Goal: Information Seeking & Learning: Learn about a topic

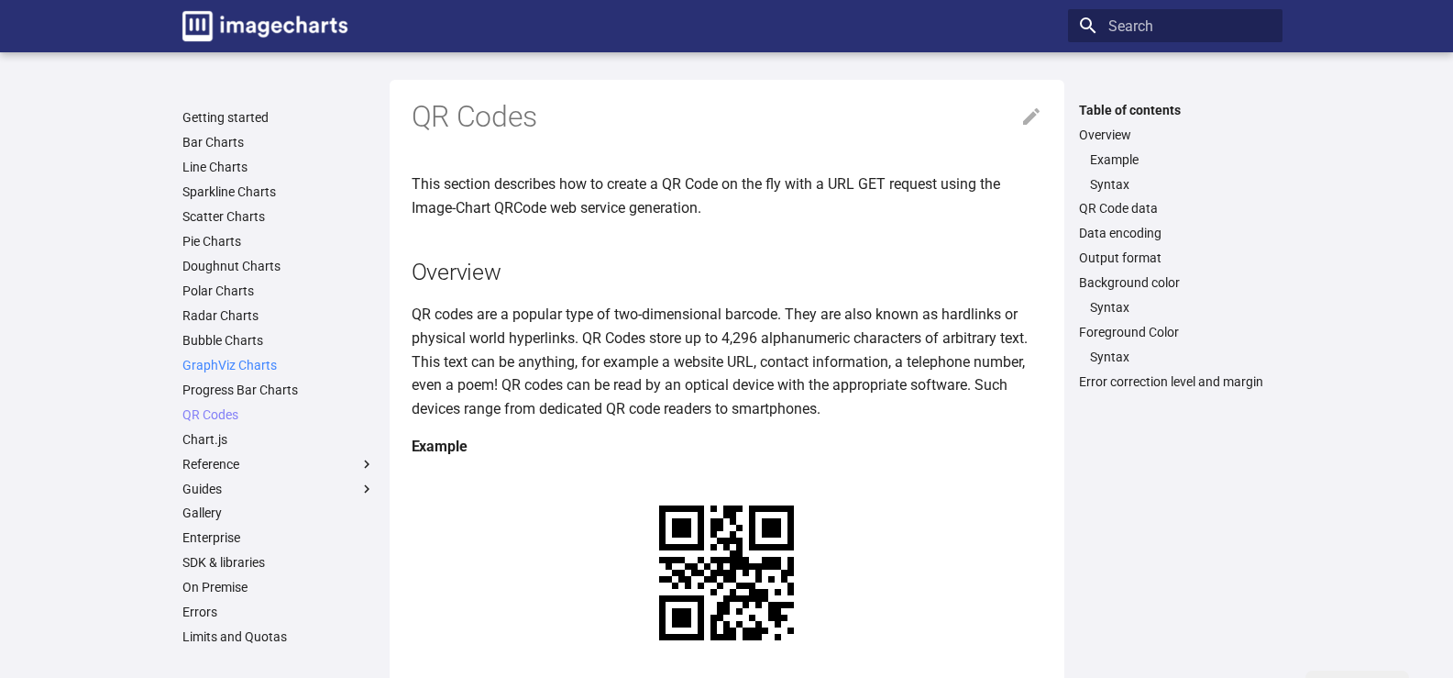
scroll to position [104, 0]
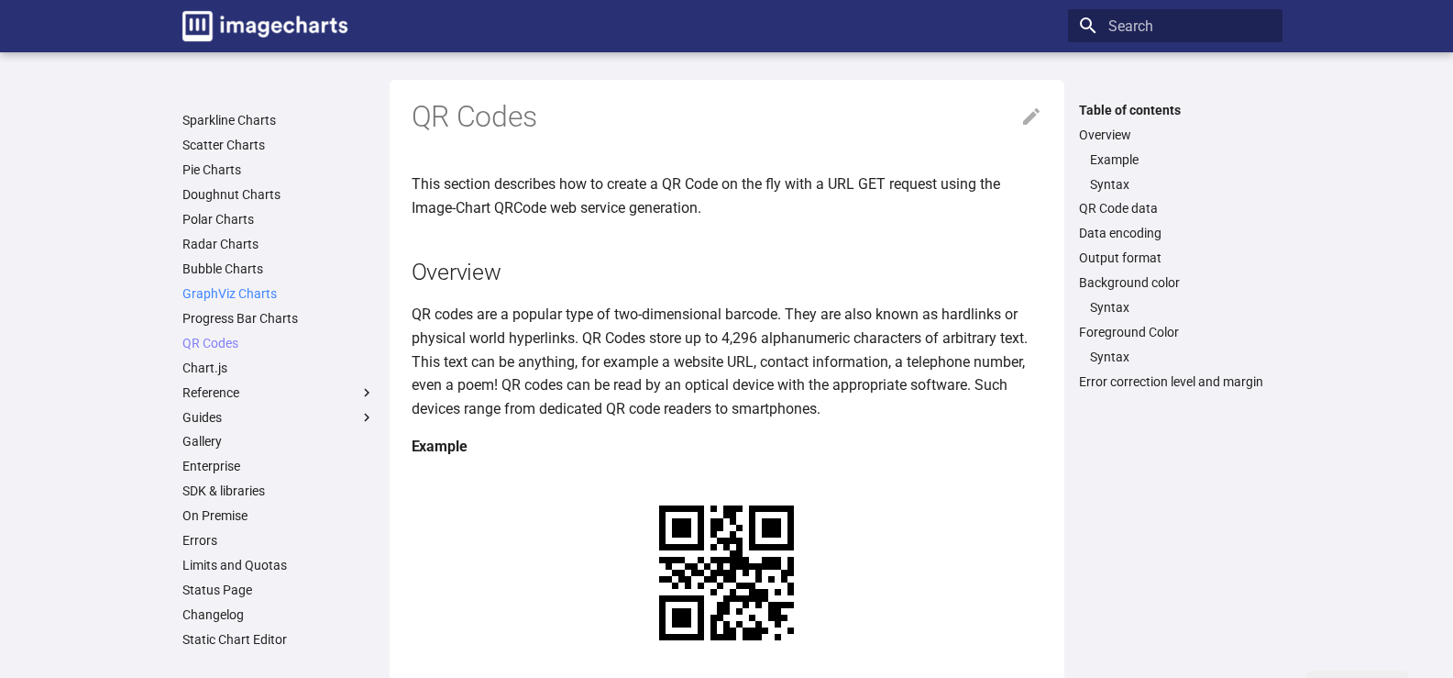
click at [203, 287] on link "GraphViz Charts" at bounding box center [278, 293] width 193 height 17
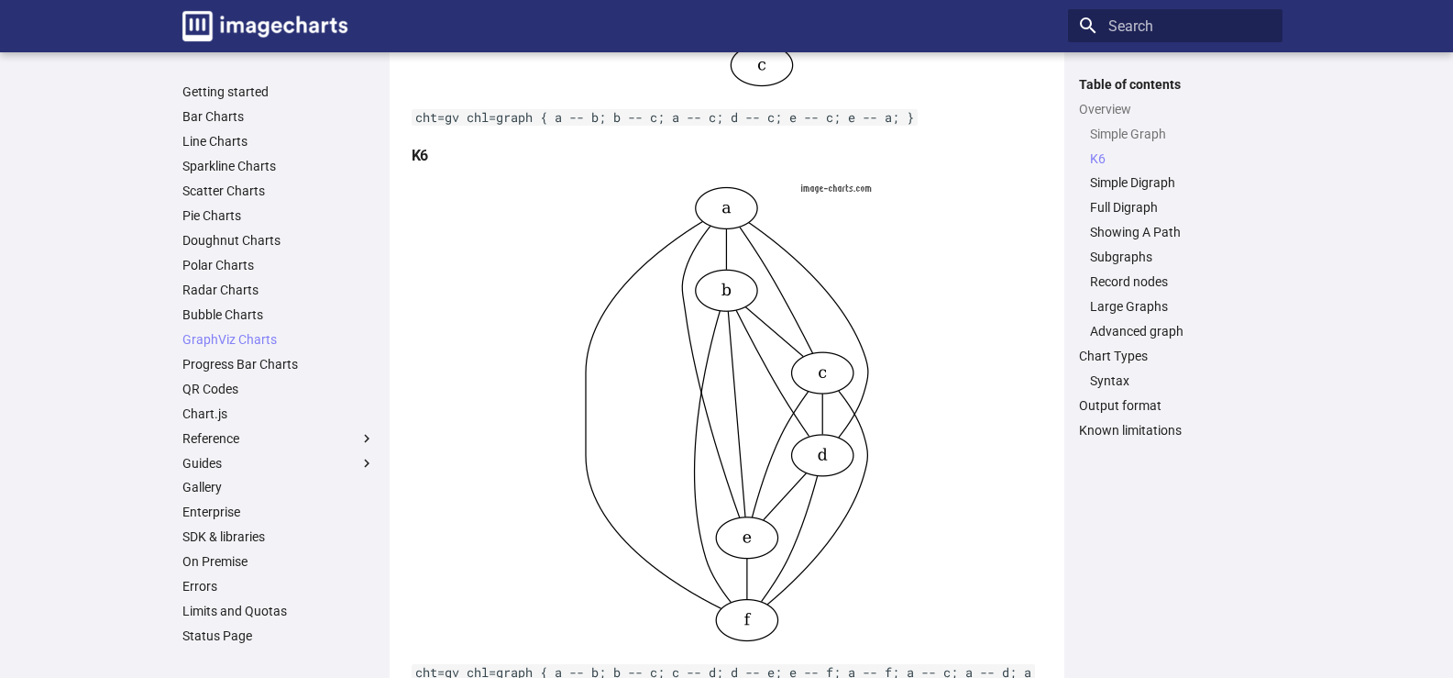
scroll to position [642, 0]
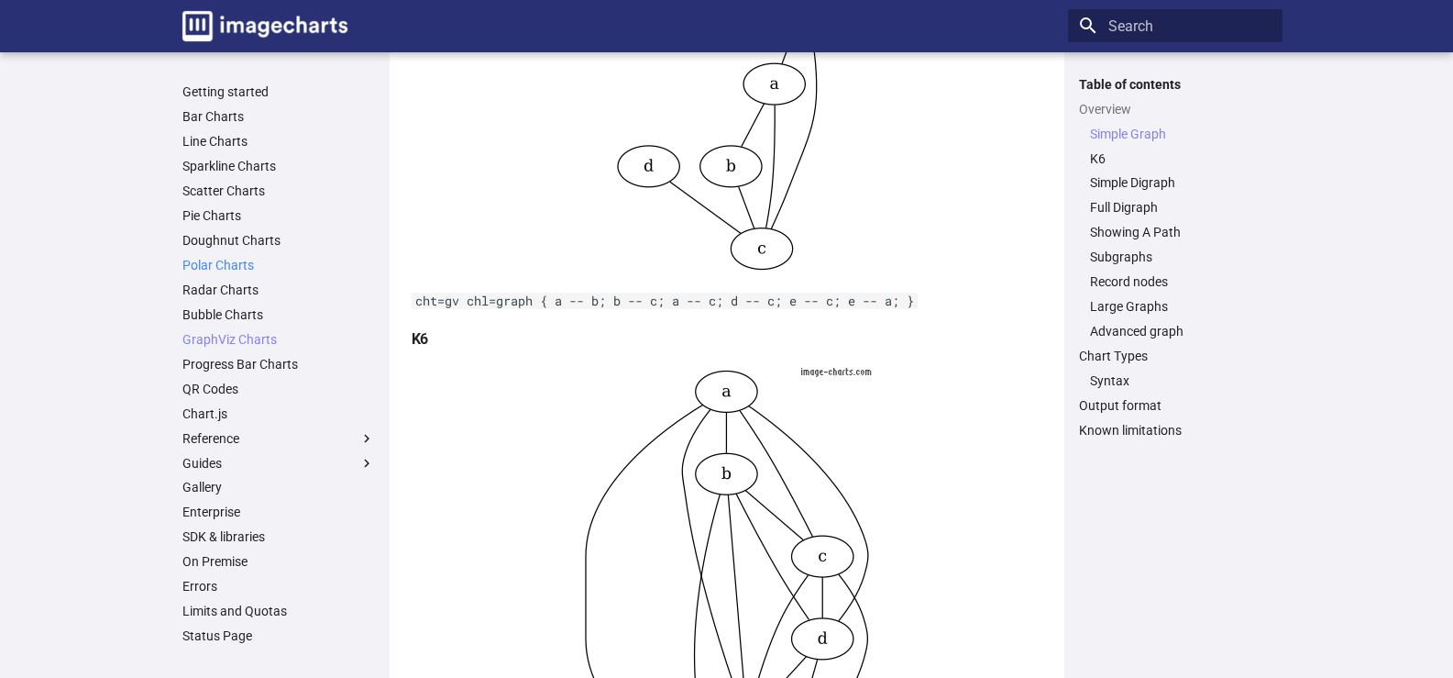
click at [182, 273] on link "Polar Charts" at bounding box center [278, 265] width 193 height 17
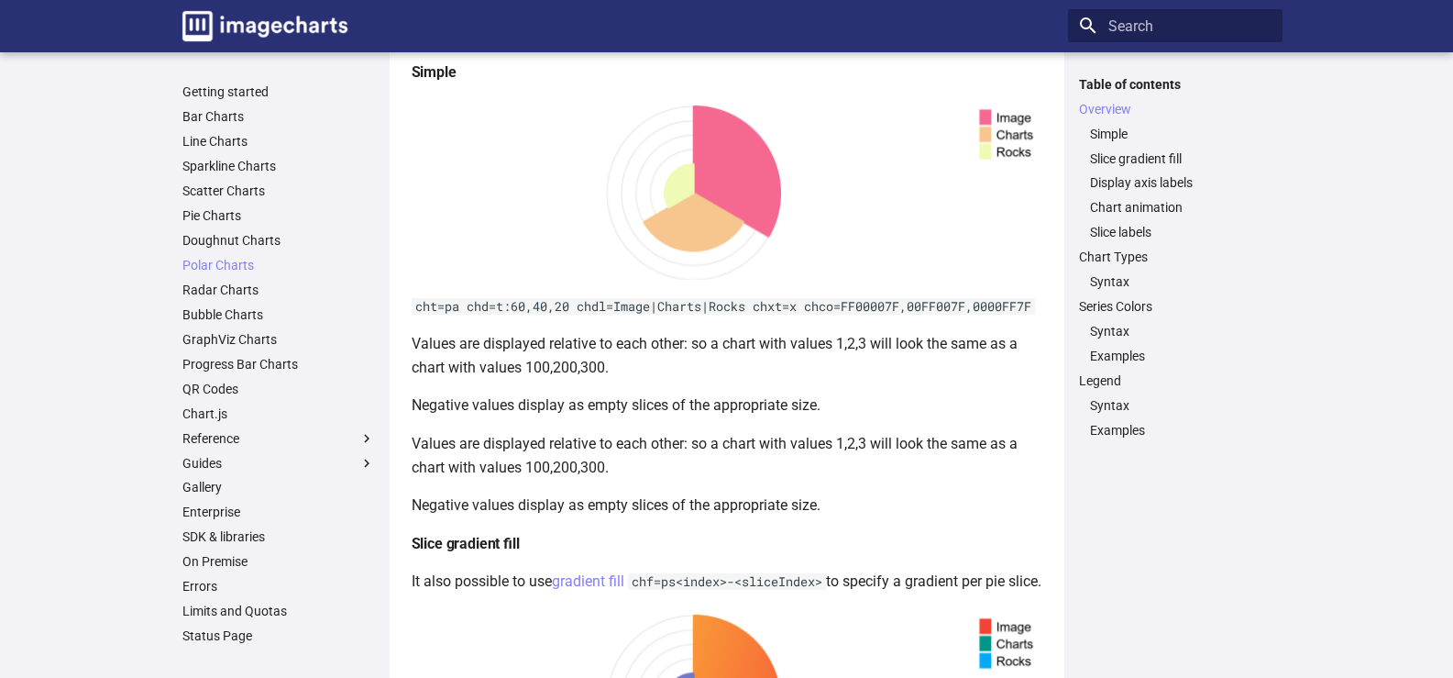
scroll to position [387, 0]
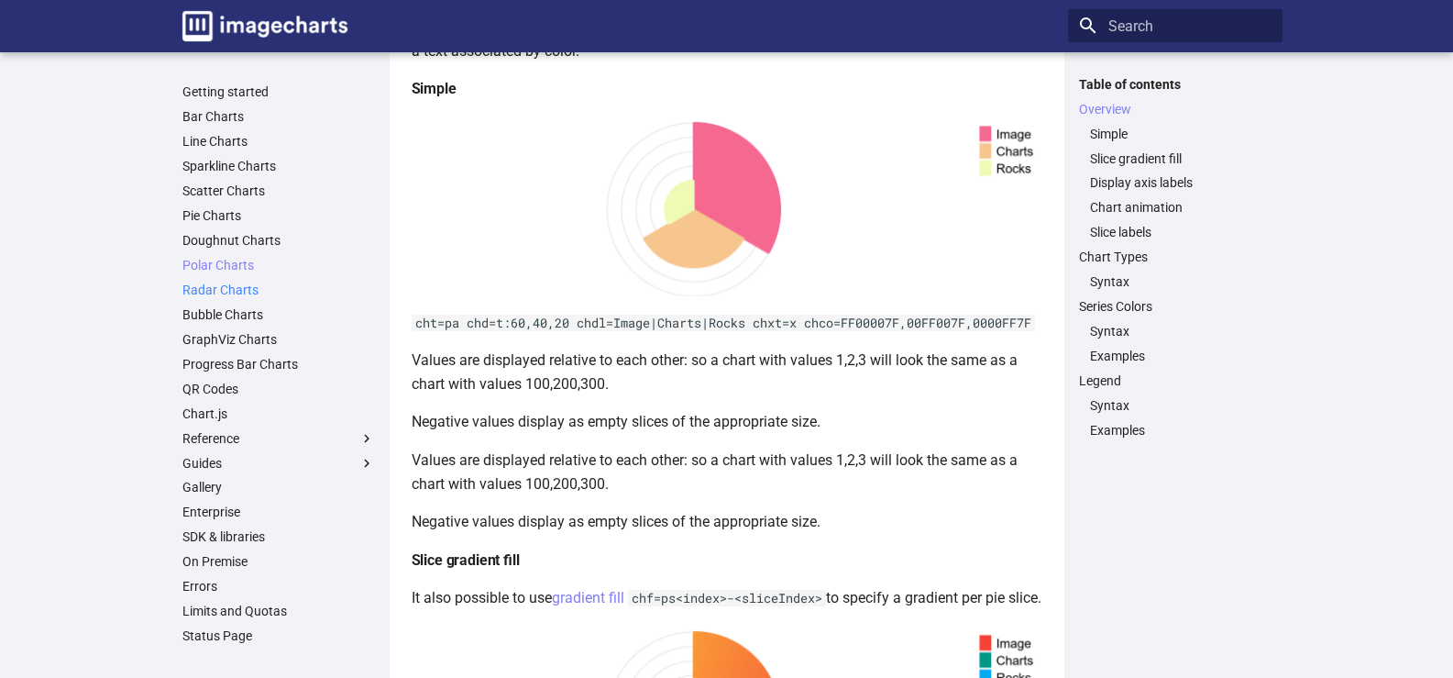
click at [186, 298] on link "Radar Charts" at bounding box center [278, 289] width 193 height 17
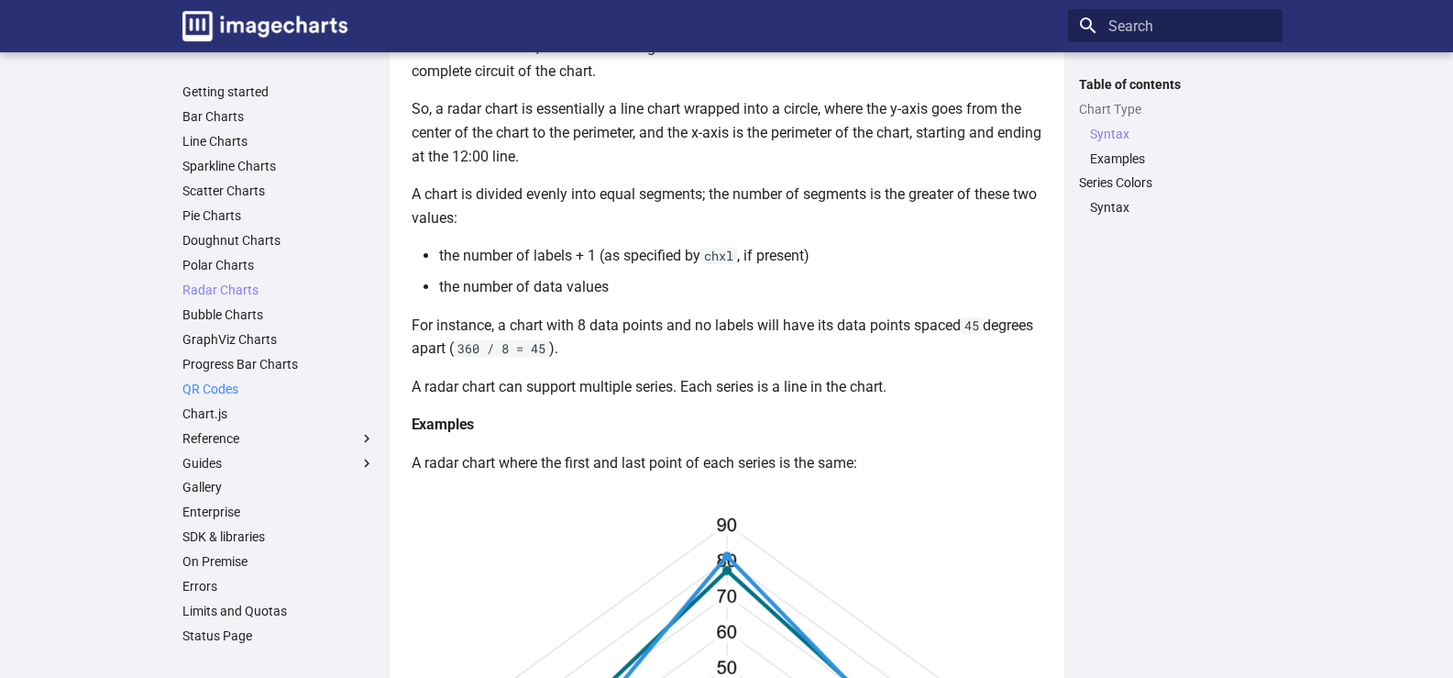
click at [182, 397] on link "QR Codes" at bounding box center [278, 388] width 193 height 17
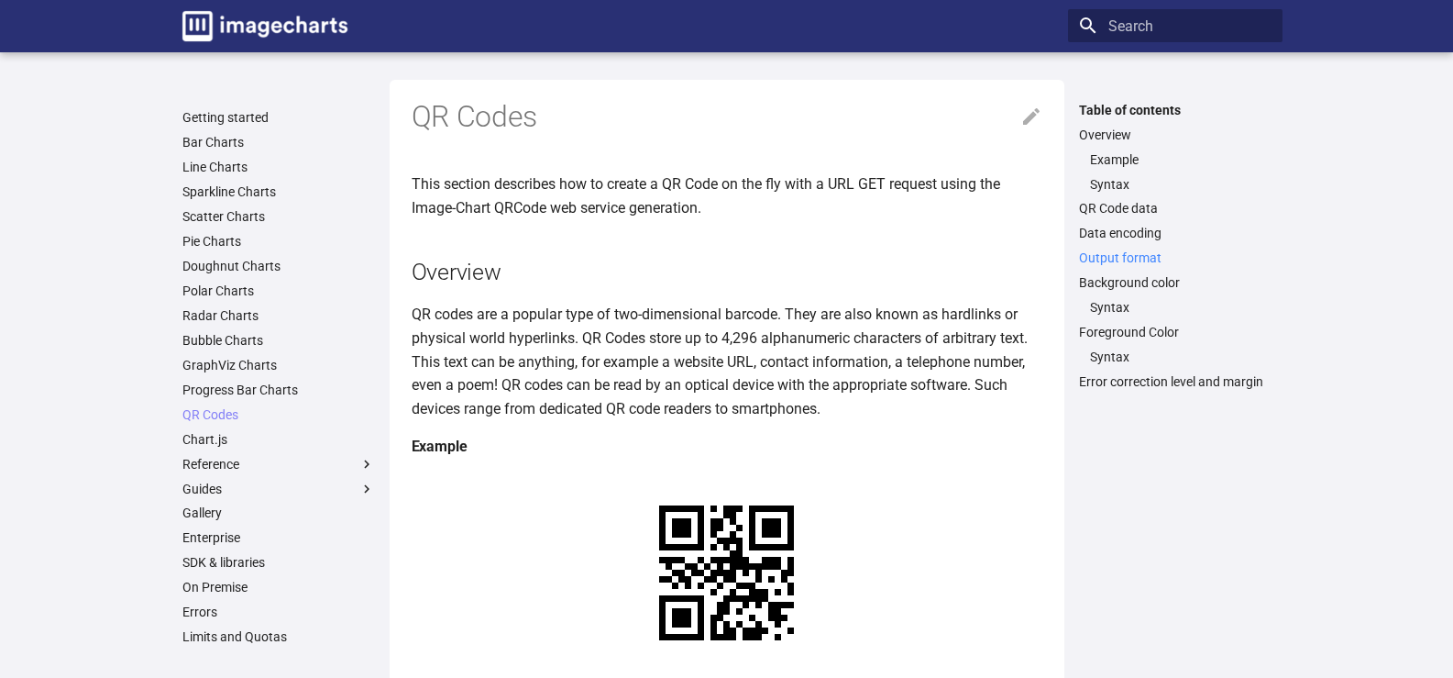
click at [1180, 266] on link "Output format" at bounding box center [1175, 257] width 193 height 17
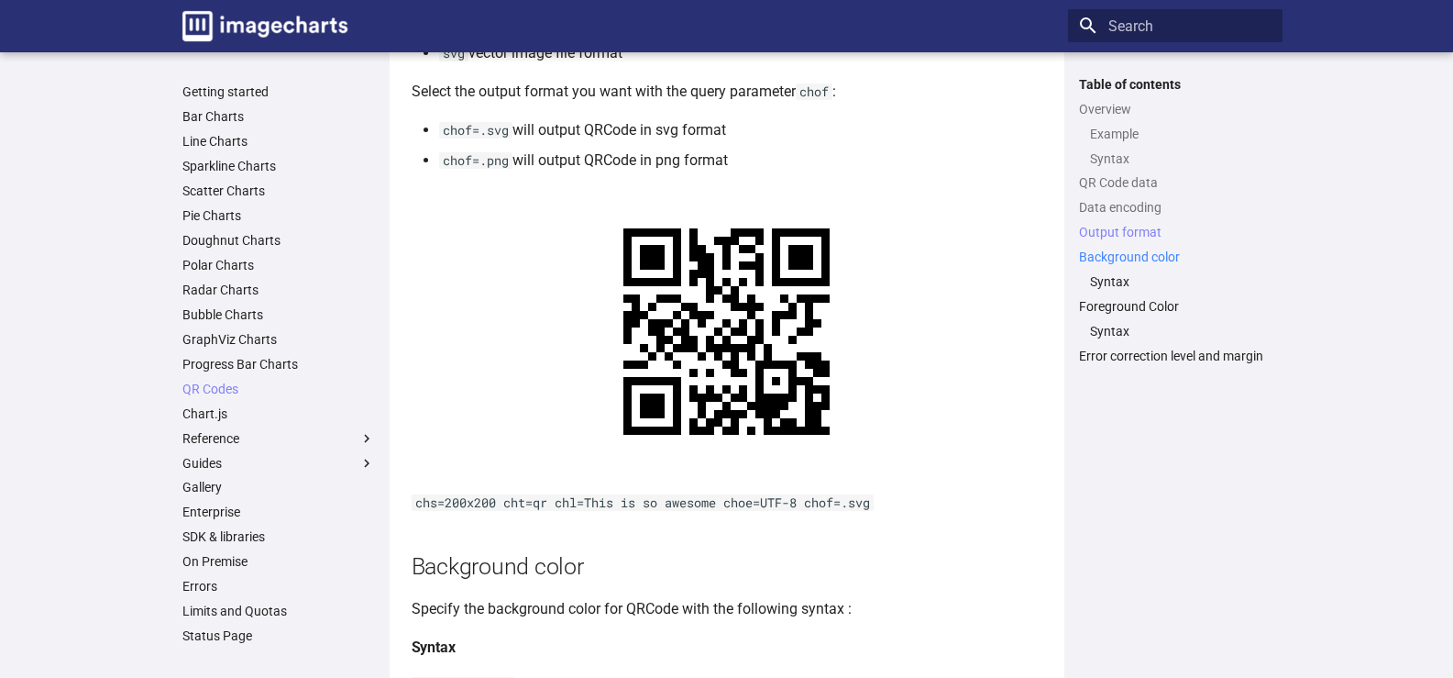
click at [1179, 266] on link "Background color" at bounding box center [1175, 257] width 193 height 17
